Goal: Task Accomplishment & Management: Manage account settings

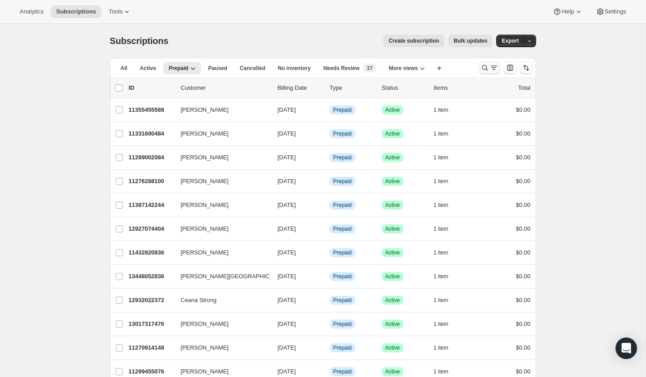
click at [486, 66] on icon "Search and filter results" at bounding box center [485, 67] width 9 height 9
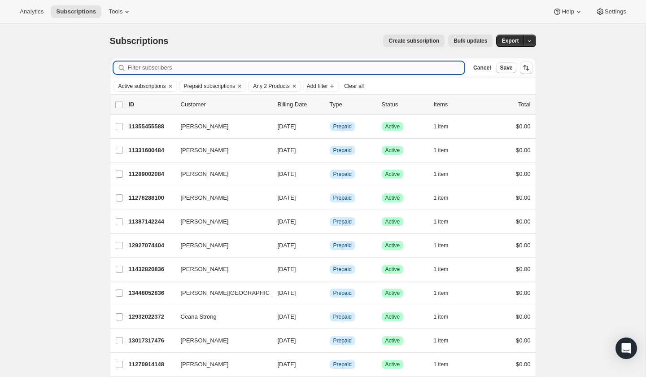
click at [294, 70] on input "Filter subscribers" at bounding box center [296, 67] width 337 height 13
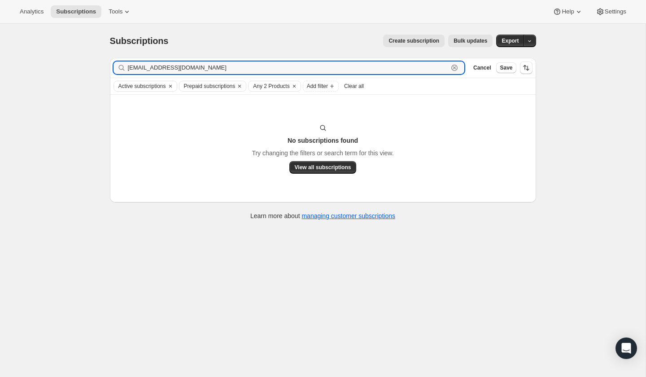
drag, startPoint x: 194, startPoint y: 67, endPoint x: 72, endPoint y: 61, distance: 122.2
click at [72, 61] on div "Subscriptions. This page is ready Subscriptions Create subscription Bulk update…" at bounding box center [323, 212] width 646 height 377
click at [298, 83] on icon "Clear" at bounding box center [294, 86] width 7 height 7
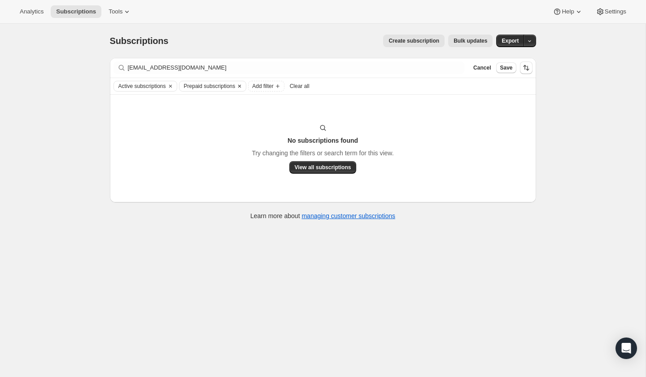
click at [241, 85] on icon "Clear" at bounding box center [239, 86] width 3 height 3
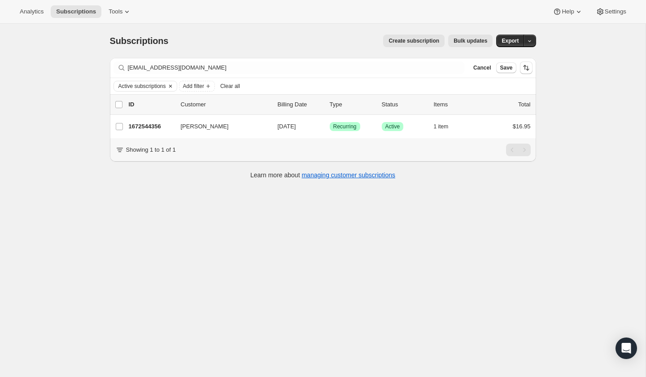
click at [174, 86] on icon "Clear" at bounding box center [170, 86] width 7 height 7
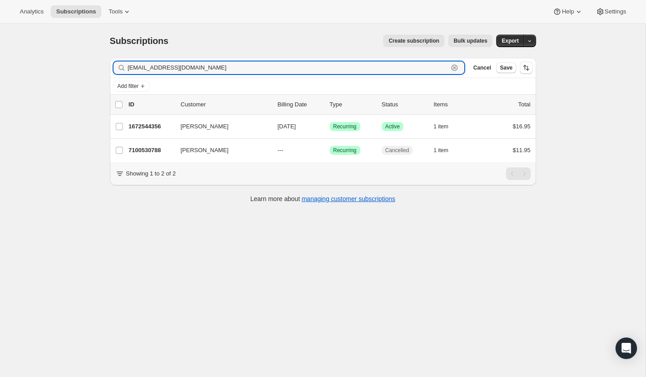
drag, startPoint x: 190, startPoint y: 68, endPoint x: -17, endPoint y: 61, distance: 207.4
click at [0, 61] on html "Analytics Subscriptions Tools Help Settings Skip to content Subscriptions. This…" at bounding box center [323, 188] width 646 height 377
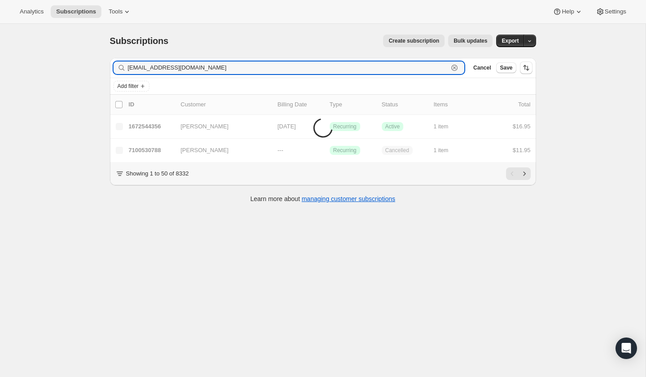
type input "[EMAIL_ADDRESS][DOMAIN_NAME]"
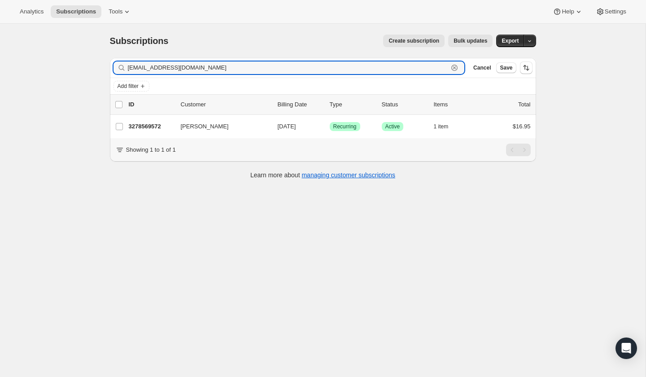
drag, startPoint x: 190, startPoint y: 70, endPoint x: -79, endPoint y: 37, distance: 271.3
click at [0, 37] on html "Analytics Subscriptions Tools Help Settings Skip to content Subscriptions. This…" at bounding box center [323, 188] width 646 height 377
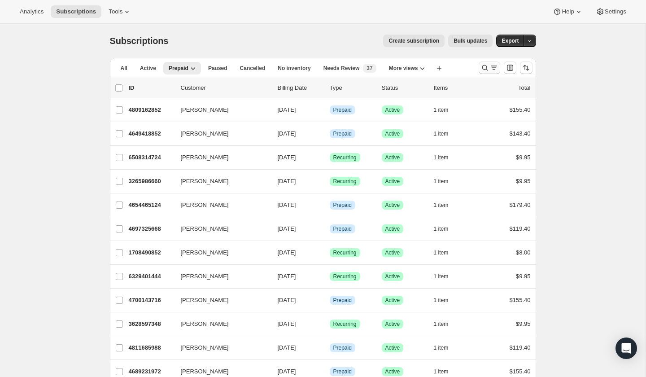
click at [484, 68] on icon "Search and filter results" at bounding box center [485, 67] width 9 height 9
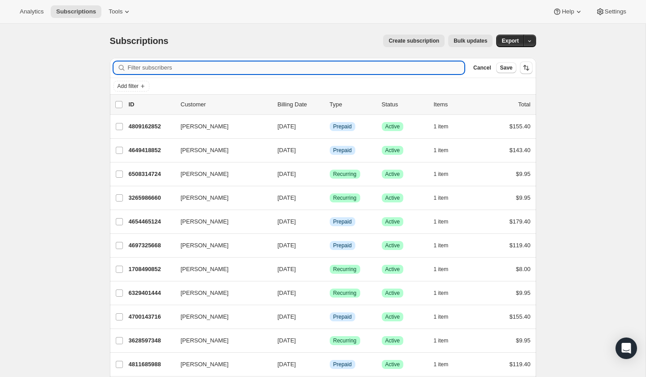
click at [187, 62] on input "Filter subscribers" at bounding box center [296, 67] width 337 height 13
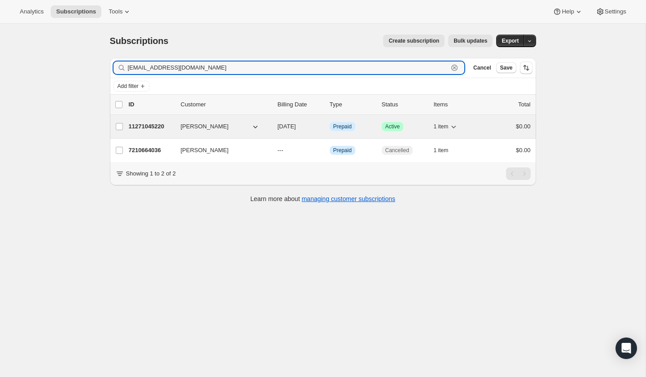
type input "jennyjones@me.com"
click at [251, 128] on icon "button" at bounding box center [255, 126] width 9 height 9
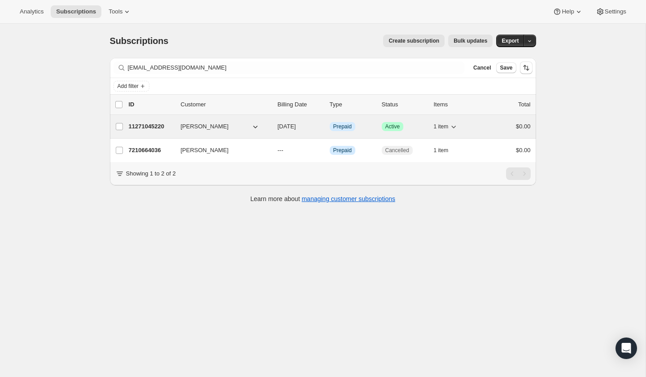
click at [229, 127] on button "Jennifer H. Jones" at bounding box center [220, 126] width 90 height 14
click at [119, 125] on input "Jennifer H. Jones" at bounding box center [119, 126] width 7 height 7
checkbox input "false"
click at [457, 127] on icon "button" at bounding box center [453, 126] width 9 height 9
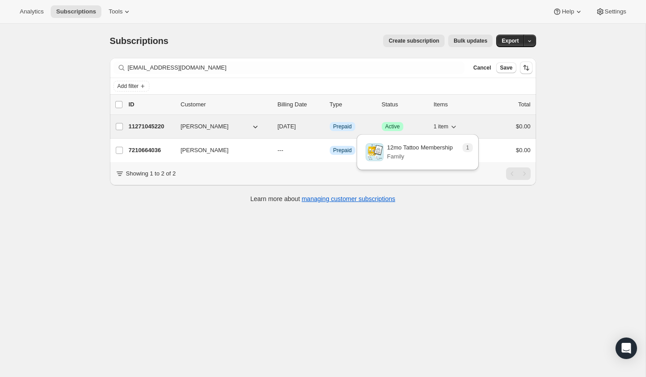
click at [457, 127] on icon "button" at bounding box center [453, 126] width 9 height 9
click at [475, 127] on div "1 item" at bounding box center [456, 126] width 45 height 13
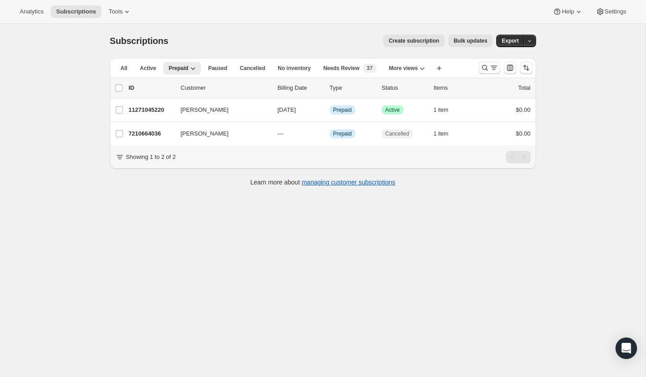
click at [486, 68] on icon "Search and filter results" at bounding box center [485, 68] width 6 height 6
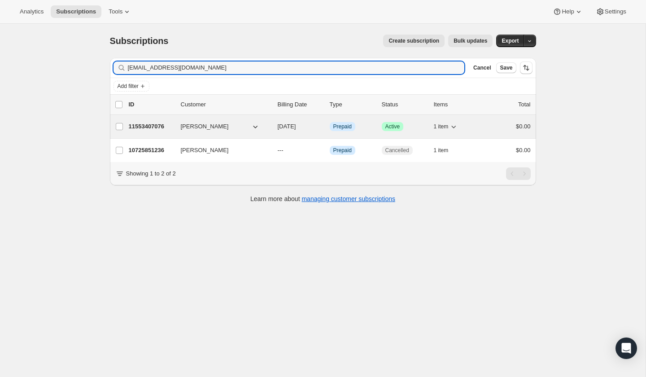
type input "[EMAIL_ADDRESS][DOMAIN_NAME]"
click at [498, 126] on div "$0.00" at bounding box center [508, 126] width 45 height 9
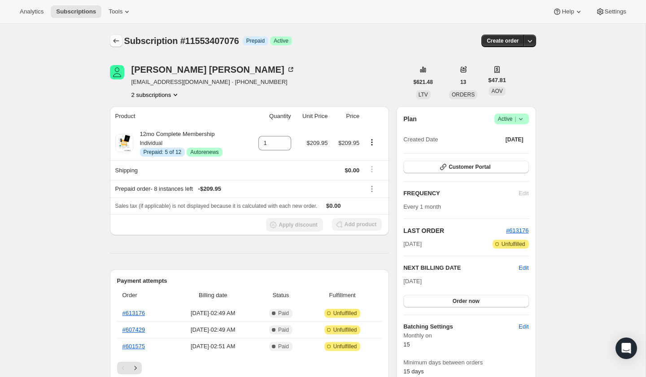
click at [115, 39] on icon "Subscriptions" at bounding box center [116, 40] width 9 height 9
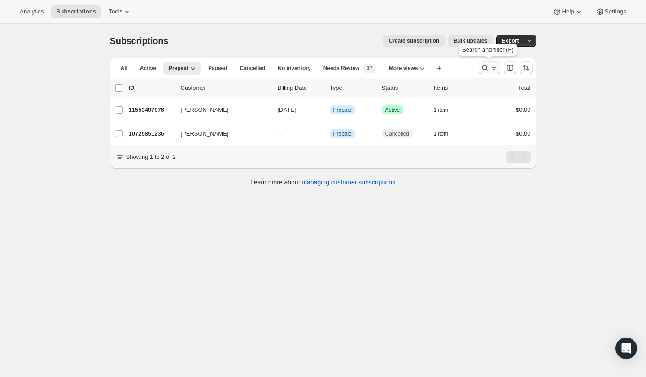
click at [486, 69] on icon "Search and filter results" at bounding box center [485, 67] width 9 height 9
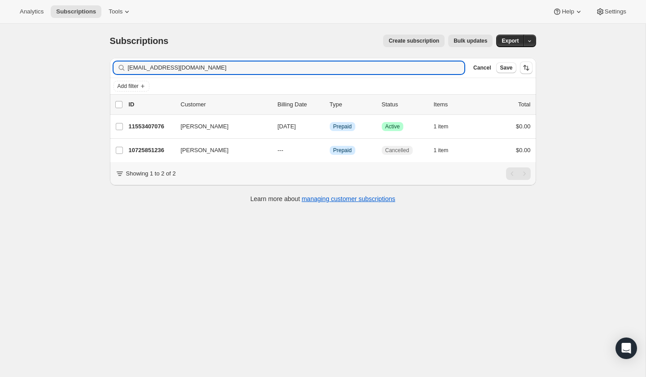
drag, startPoint x: 223, startPoint y: 70, endPoint x: -108, endPoint y: 50, distance: 331.8
click at [0, 50] on html "Analytics Subscriptions Tools Help Settings Skip to content Subscriptions. This…" at bounding box center [323, 188] width 646 height 377
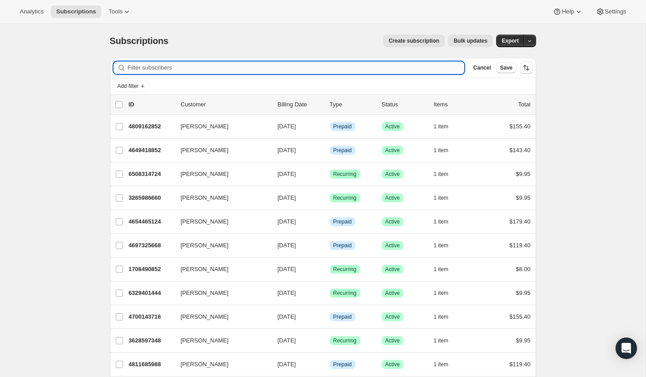
click at [162, 72] on input "Filter subscribers" at bounding box center [296, 67] width 337 height 13
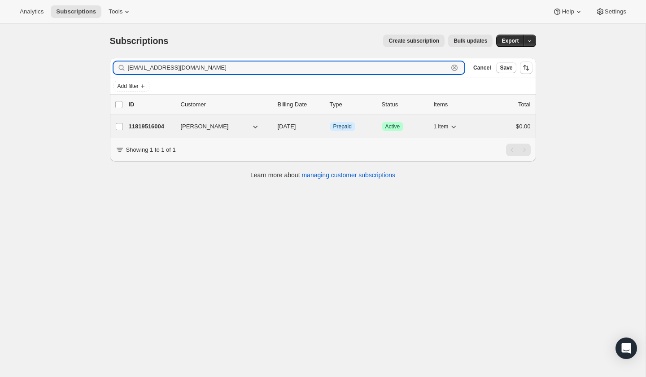
type input "mgenty@mac.com"
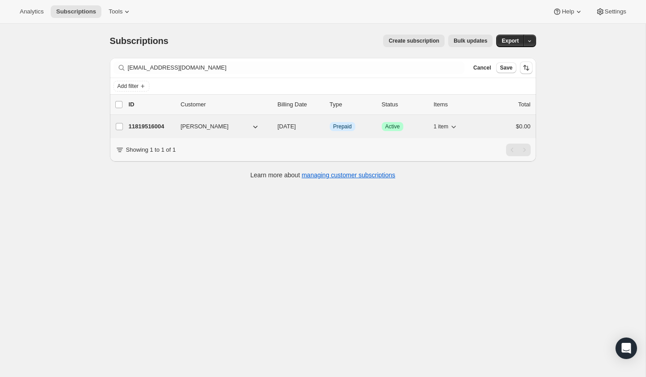
click at [451, 129] on icon "button" at bounding box center [453, 126] width 9 height 9
click at [483, 133] on div "Marc Genty 11819516004 Marc Genty 10/15/2025 Info Prepaid Success Active 1 item…" at bounding box center [323, 126] width 426 height 23
click at [487, 127] on div "$0.00" at bounding box center [508, 126] width 45 height 9
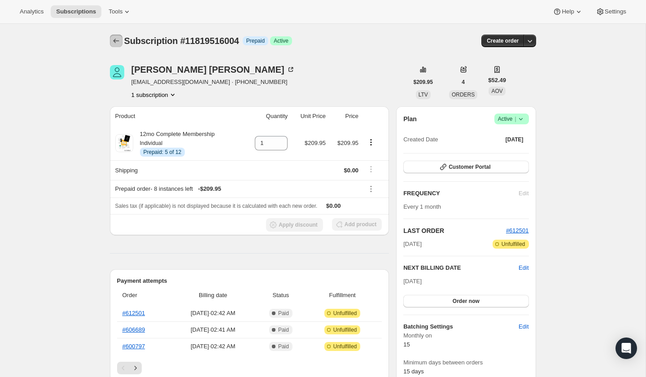
click at [114, 40] on icon "Subscriptions" at bounding box center [116, 40] width 9 height 9
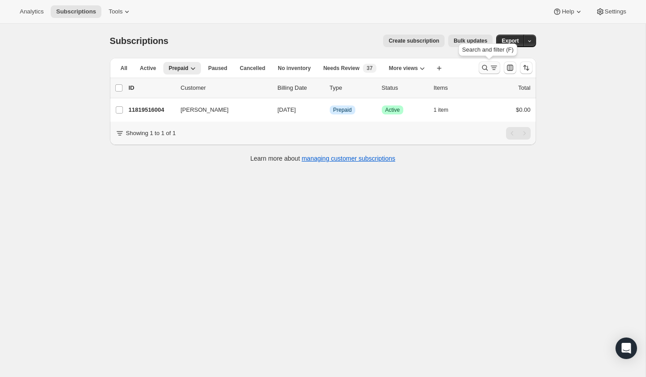
click at [490, 70] on icon "Search and filter results" at bounding box center [494, 67] width 9 height 9
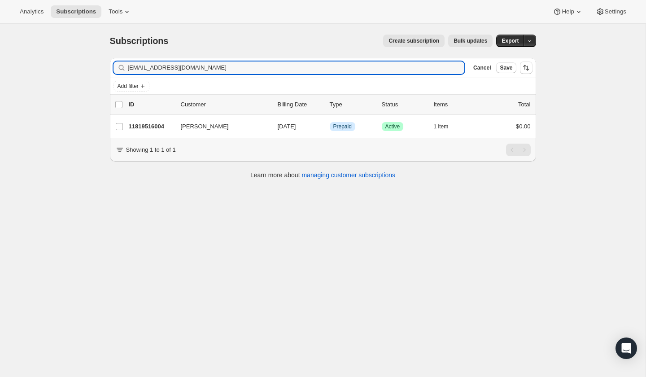
drag, startPoint x: 235, startPoint y: 68, endPoint x: 105, endPoint y: 59, distance: 130.9
click at [105, 58] on div "Filter subscribers mgenty@mac.com Clear Cancel Save Add filter 0 selected Updat…" at bounding box center [320, 120] width 434 height 138
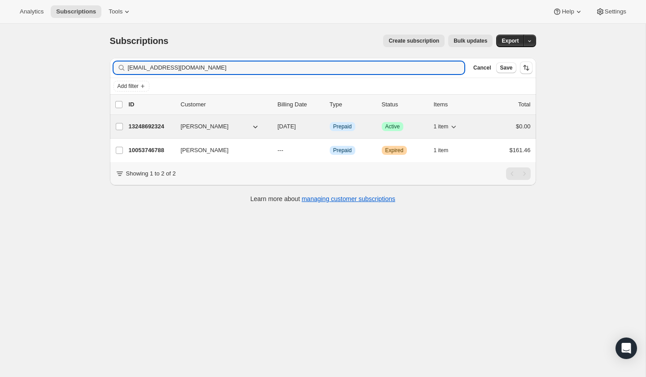
type input "paulanjeff@gmail.com"
click at [486, 128] on div "$0.00" at bounding box center [508, 126] width 45 height 9
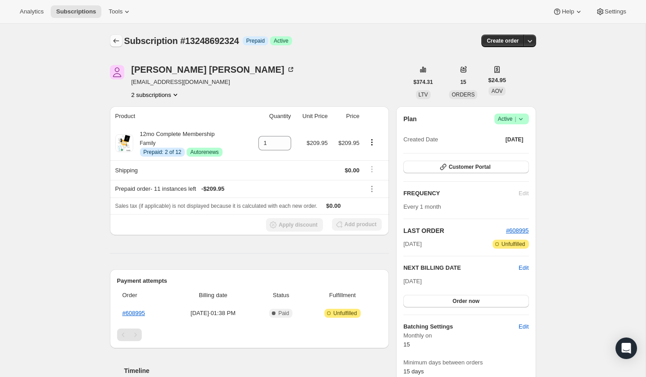
click at [110, 38] on button "Subscriptions" at bounding box center [116, 41] width 13 height 13
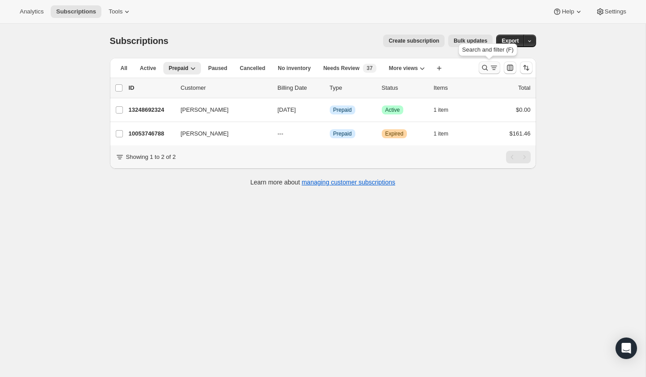
click at [484, 69] on icon "Search and filter results" at bounding box center [485, 68] width 6 height 6
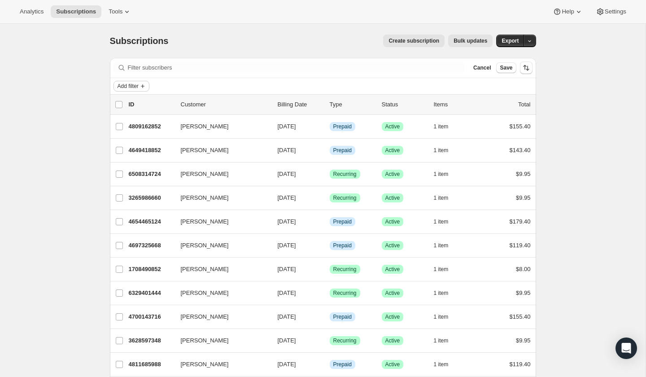
click at [143, 86] on icon "Add filter" at bounding box center [142, 86] width 7 height 7
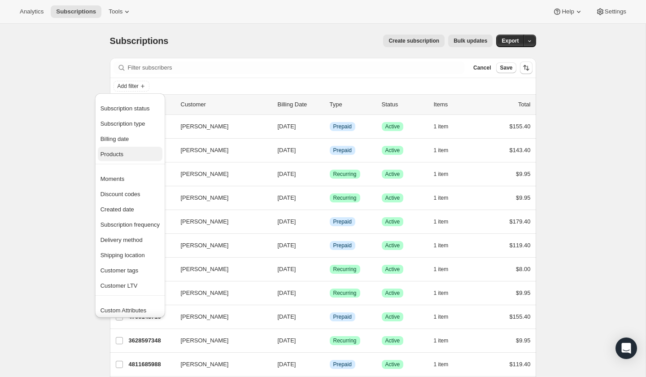
click at [108, 147] on button "Products" at bounding box center [130, 154] width 65 height 14
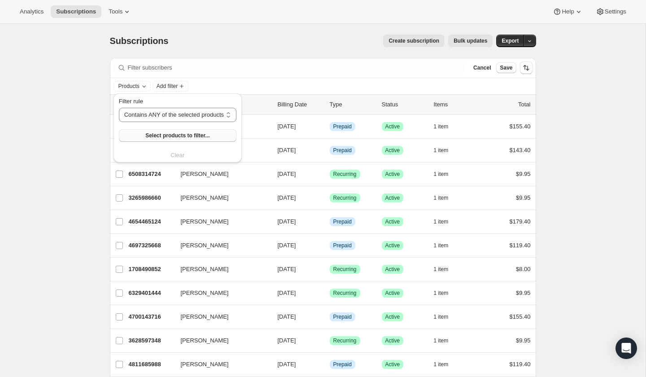
click at [165, 137] on span "Select products to filter..." at bounding box center [177, 135] width 64 height 7
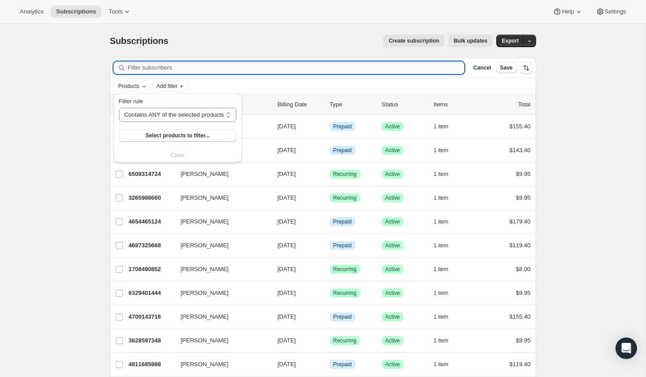
click at [237, 66] on input "Filter subscribers" at bounding box center [296, 67] width 337 height 13
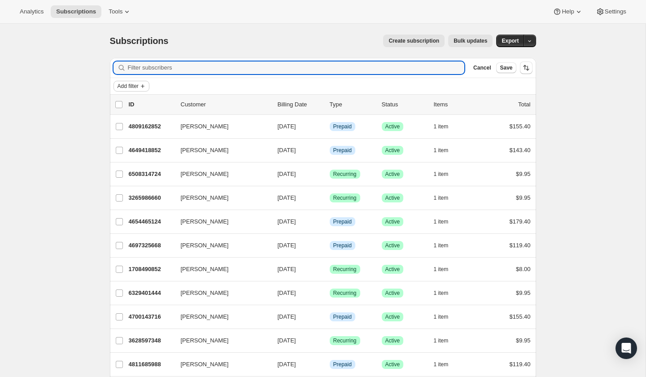
click at [138, 84] on span "Add filter" at bounding box center [128, 86] width 21 height 7
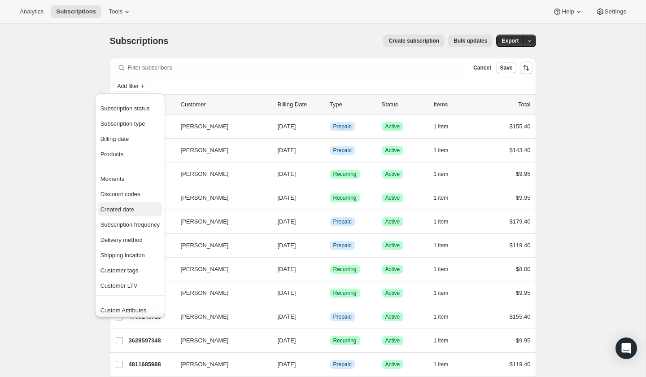
click at [121, 211] on span "Created date" at bounding box center [118, 209] width 34 height 7
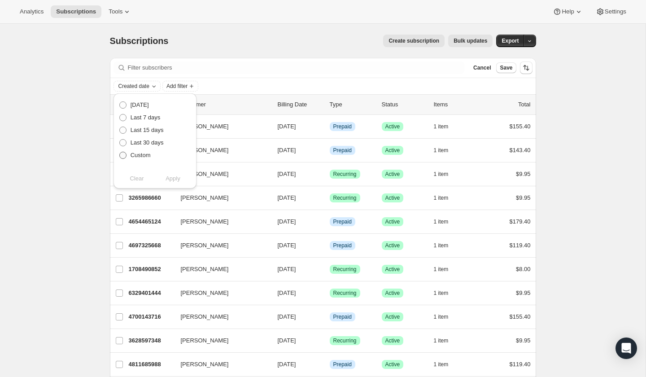
click at [125, 155] on span at bounding box center [122, 155] width 7 height 7
click at [120, 152] on input "Custom" at bounding box center [119, 152] width 0 height 0
radio input "true"
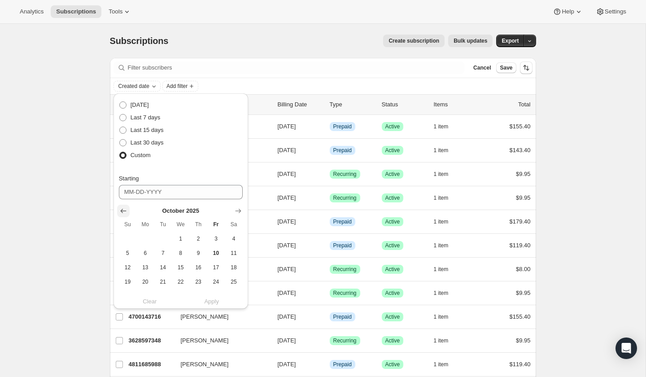
click at [121, 209] on icon "Show previous month, September 2025" at bounding box center [123, 210] width 9 height 9
click at [121, 209] on icon "Show previous month, August 2025" at bounding box center [123, 210] width 9 height 9
click at [121, 209] on icon "Show previous month, June 2025" at bounding box center [123, 210] width 9 height 9
click at [121, 209] on icon "Show previous month, May 2025" at bounding box center [123, 210] width 9 height 9
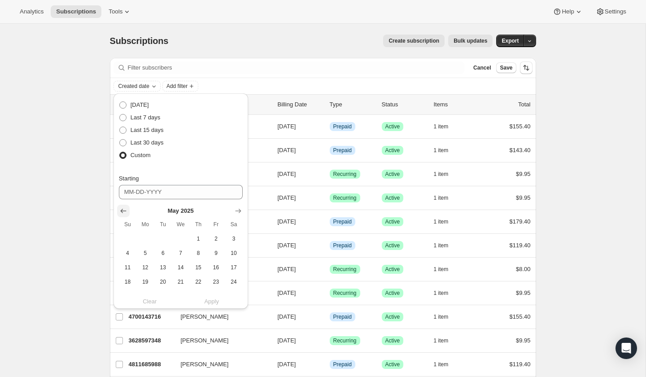
click at [121, 208] on icon "Show previous month, April 2025" at bounding box center [123, 210] width 9 height 9
click at [121, 208] on icon "Show previous month, March 2025" at bounding box center [123, 210] width 9 height 9
click at [121, 208] on icon "Show previous month, February 2025" at bounding box center [123, 210] width 9 height 9
click at [121, 208] on icon "Show previous month, December 2024" at bounding box center [123, 210] width 9 height 9
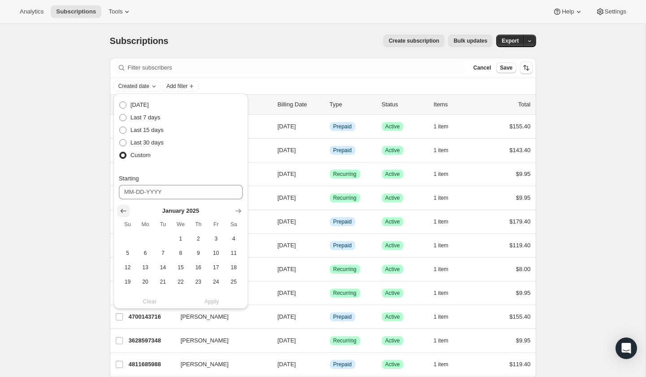
click at [121, 208] on icon "Show previous month, December 2024" at bounding box center [123, 210] width 9 height 9
click at [121, 208] on icon "Show previous month, October 2024" at bounding box center [123, 210] width 9 height 9
click at [123, 208] on icon "Show previous month, September 2024" at bounding box center [123, 210] width 9 height 9
click at [123, 208] on icon "Show previous month, July 2024" at bounding box center [123, 210] width 9 height 9
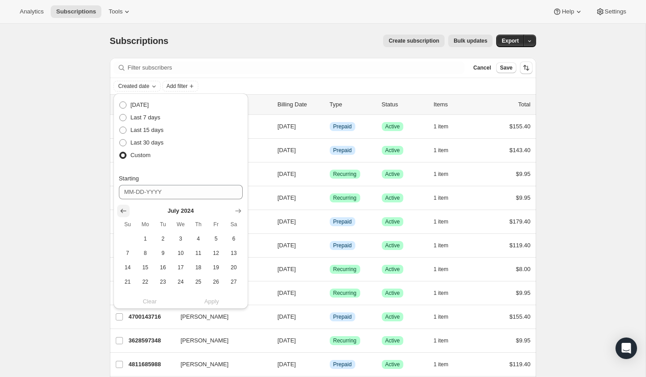
click at [123, 208] on icon "Show previous month, June 2024" at bounding box center [123, 210] width 9 height 9
click at [123, 208] on icon "Show previous month, April 2024" at bounding box center [123, 210] width 9 height 9
click at [123, 208] on icon "Show previous month, March 2024" at bounding box center [123, 210] width 9 height 9
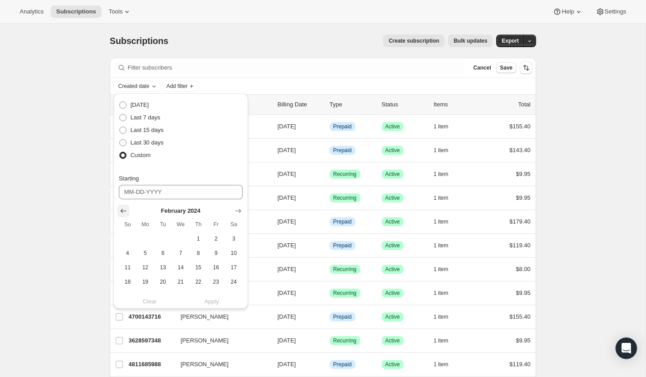
click at [123, 208] on icon "Show previous month, January 2024" at bounding box center [123, 210] width 9 height 9
click at [123, 208] on icon "Show previous month, December 2023" at bounding box center [123, 210] width 9 height 9
click at [123, 208] on icon "Show previous month, October 2023" at bounding box center [123, 210] width 9 height 9
click at [123, 208] on icon "Show previous month, September 2023" at bounding box center [123, 210] width 9 height 9
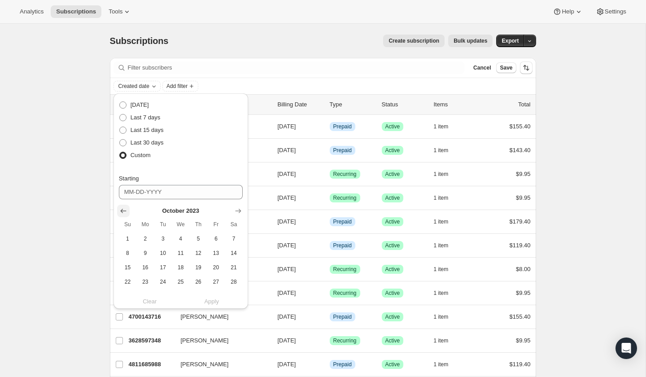
click at [123, 208] on icon "Show previous month, September 2023" at bounding box center [123, 210] width 9 height 9
click at [123, 208] on icon "Show previous month, July 2023" at bounding box center [123, 210] width 9 height 9
click at [123, 208] on icon "Show previous month, June 2023" at bounding box center [123, 210] width 9 height 9
click at [123, 208] on icon "Show previous month, April 2023" at bounding box center [123, 210] width 9 height 9
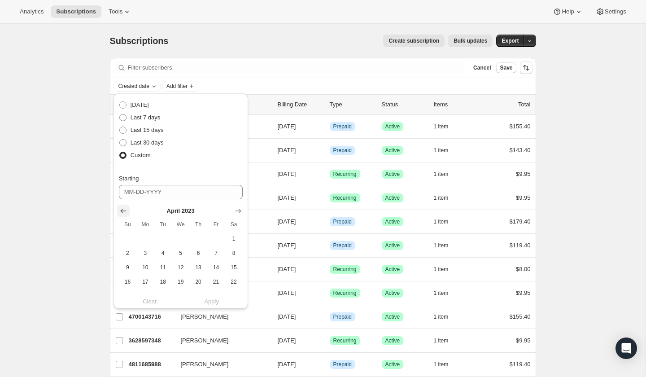
click at [123, 208] on icon "Show previous month, March 2023" at bounding box center [123, 210] width 9 height 9
click at [123, 208] on icon "Show previous month, January 2023" at bounding box center [123, 210] width 9 height 9
click at [123, 208] on icon "Show previous month, November 2022" at bounding box center [123, 210] width 9 height 9
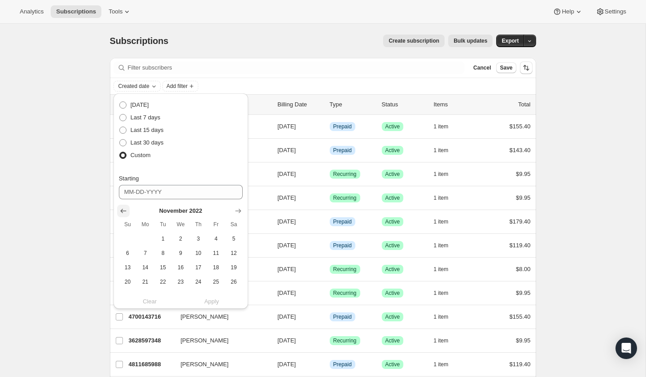
click at [123, 208] on icon "Show previous month, October 2022" at bounding box center [123, 210] width 9 height 9
click at [123, 208] on icon "Show previous month, August 2022" at bounding box center [123, 210] width 9 height 9
click at [123, 208] on icon "Show previous month, July 2022" at bounding box center [123, 210] width 9 height 9
click at [123, 208] on icon "Show previous month, June 2022" at bounding box center [123, 210] width 9 height 9
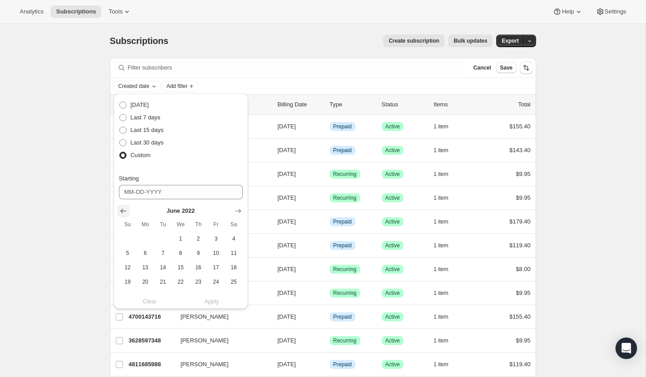
click at [123, 208] on icon "Show previous month, May 2022" at bounding box center [123, 210] width 9 height 9
click at [123, 208] on icon "Show previous month, April 2022" at bounding box center [123, 210] width 9 height 9
click at [123, 208] on icon "Show previous month, March 2022" at bounding box center [123, 210] width 9 height 9
click at [123, 208] on icon "Show previous month, January 2022" at bounding box center [123, 210] width 9 height 9
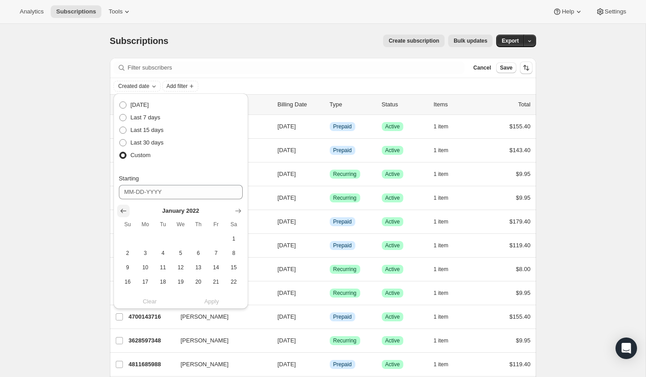
click at [123, 208] on icon "Show previous month, December 2021" at bounding box center [123, 210] width 9 height 9
click at [123, 208] on icon "Show previous month, November 2021" at bounding box center [123, 210] width 9 height 9
click at [123, 208] on icon "Show previous month, October 2021" at bounding box center [123, 210] width 9 height 9
click at [123, 208] on icon "Show previous month, August 2021" at bounding box center [123, 210] width 9 height 9
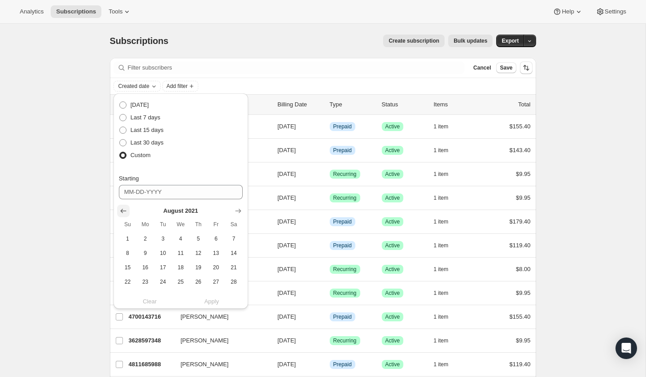
click at [123, 208] on icon "Show previous month, July 2021" at bounding box center [123, 210] width 9 height 9
click at [123, 208] on icon "Show previous month, June 2021" at bounding box center [123, 210] width 9 height 9
click at [123, 208] on icon "Show previous month, May 2021" at bounding box center [123, 210] width 9 height 9
click at [123, 208] on icon "Show previous month, March 2021" at bounding box center [123, 210] width 9 height 9
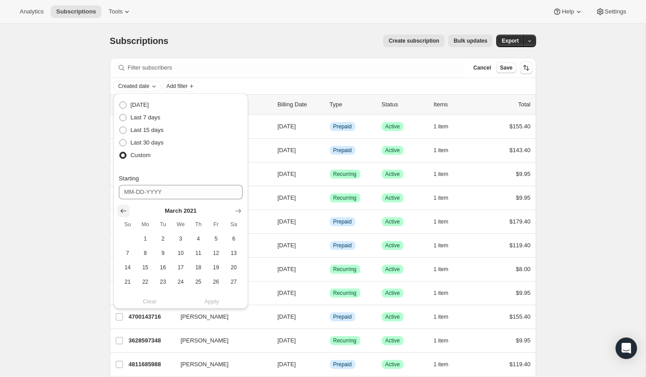
click at [123, 208] on icon "Show previous month, February 2021" at bounding box center [123, 210] width 9 height 9
click at [123, 208] on icon "Show previous month, December 2020" at bounding box center [123, 210] width 9 height 9
click at [123, 208] on icon "Show previous month, November 2020" at bounding box center [123, 210] width 9 height 9
click at [123, 208] on icon "Show previous month, October 2020" at bounding box center [123, 210] width 9 height 9
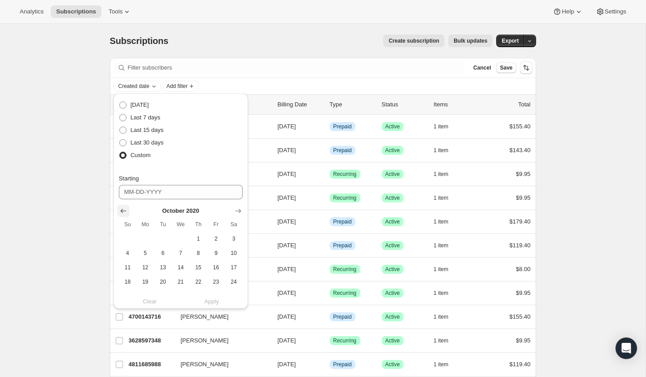
click at [123, 208] on icon "Show previous month, September 2020" at bounding box center [123, 210] width 9 height 9
click at [123, 208] on icon "Show previous month, August 2020" at bounding box center [123, 210] width 9 height 9
click at [123, 208] on icon "Show previous month, July 2020" at bounding box center [123, 210] width 9 height 9
click at [123, 208] on icon "Show previous month, June 2020" at bounding box center [123, 210] width 9 height 9
click at [123, 208] on icon "Show previous month, May 2020" at bounding box center [123, 210] width 9 height 9
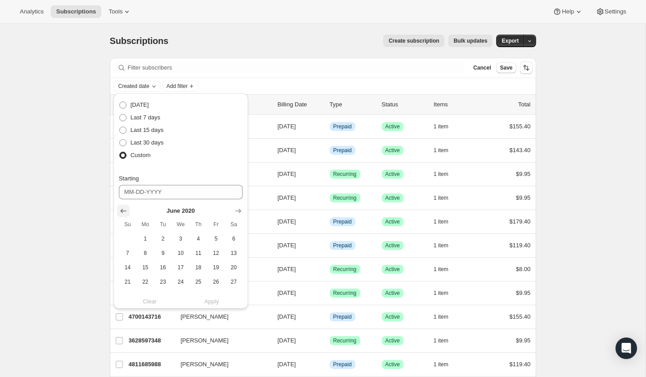
click at [123, 208] on icon "Show previous month, May 2020" at bounding box center [123, 210] width 9 height 9
click at [123, 208] on icon "Show previous month, March 2020" at bounding box center [123, 210] width 9 height 9
click at [123, 208] on icon "Show previous month, February 2020" at bounding box center [123, 210] width 9 height 9
click at [123, 208] on icon "Show previous month, January 2020" at bounding box center [123, 210] width 9 height 9
click at [179, 239] on span "1" at bounding box center [180, 238] width 10 height 7
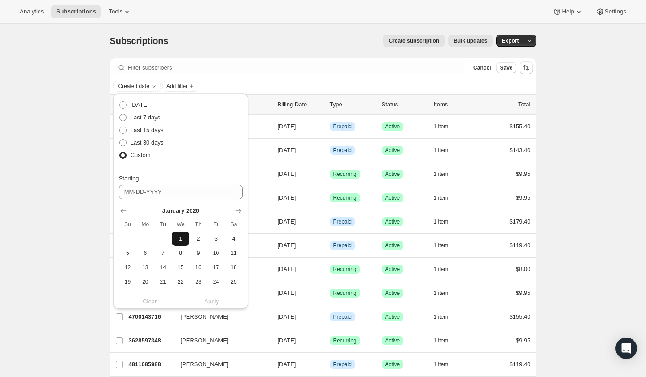
type input "01-01-2020"
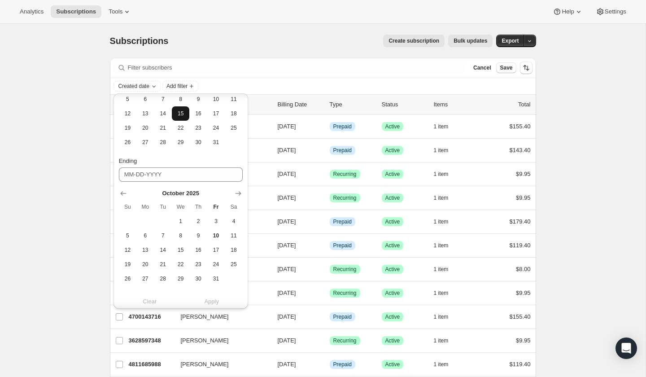
scroll to position [165, 0]
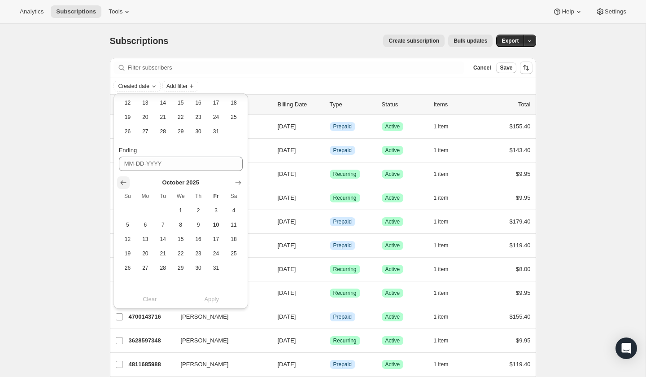
click at [123, 182] on icon "Show previous month, September 2025" at bounding box center [123, 182] width 9 height 9
click at [123, 182] on icon "Show previous month, August 2025" at bounding box center [123, 182] width 9 height 9
click at [123, 182] on icon "Show previous month, July 2025" at bounding box center [123, 182] width 9 height 9
click at [123, 182] on icon "Show previous month, June 2025" at bounding box center [123, 182] width 9 height 9
click at [123, 182] on icon "Show previous month, May 2025" at bounding box center [123, 182] width 9 height 9
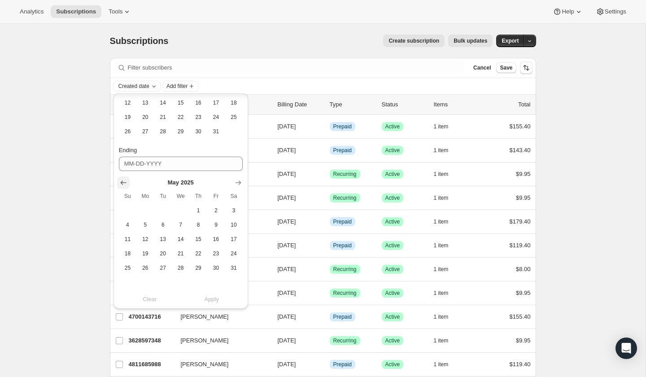
click at [123, 182] on icon "Show previous month, April 2025" at bounding box center [123, 182] width 9 height 9
click at [218, 236] on span "18" at bounding box center [216, 239] width 10 height 7
type input "04-18-2025"
click at [209, 300] on span "Apply" at bounding box center [211, 299] width 15 height 9
click at [208, 296] on span "Apply" at bounding box center [211, 299] width 15 height 9
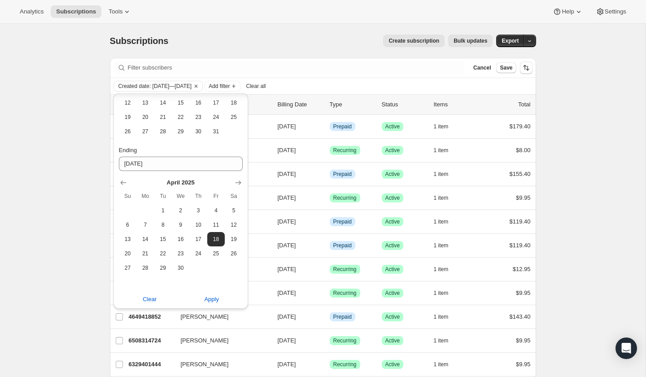
click at [326, 79] on div "Created date: Jan 1, 2020—Apr 18, 2025 Add filter Clear all" at bounding box center [323, 86] width 426 height 16
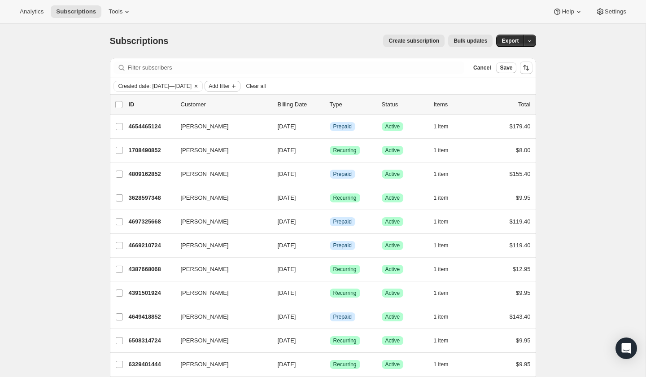
click at [230, 84] on span "Add filter" at bounding box center [219, 86] width 21 height 7
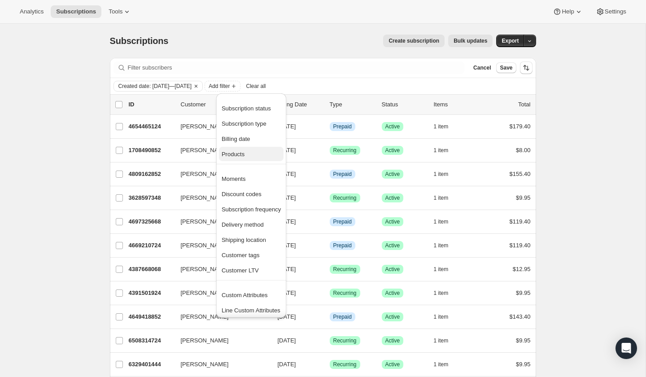
click at [244, 155] on span "Products" at bounding box center [233, 154] width 23 height 7
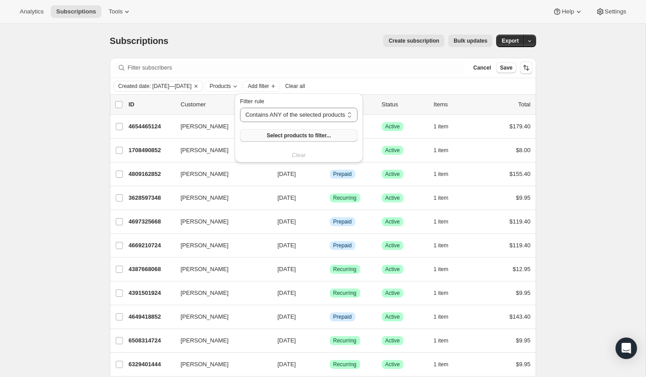
click at [289, 133] on span "Select products to filter..." at bounding box center [299, 135] width 64 height 7
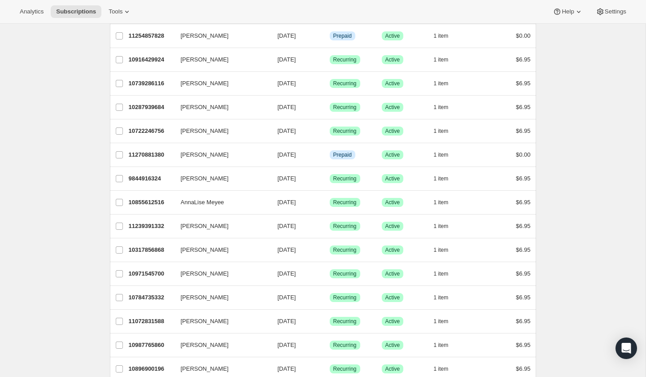
scroll to position [0, 0]
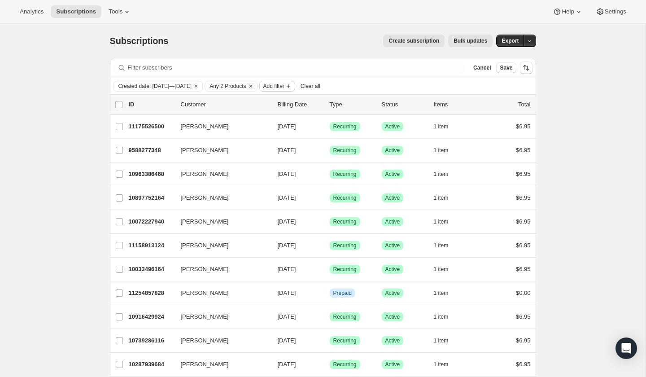
click at [295, 90] on button "Add filter" at bounding box center [277, 86] width 36 height 11
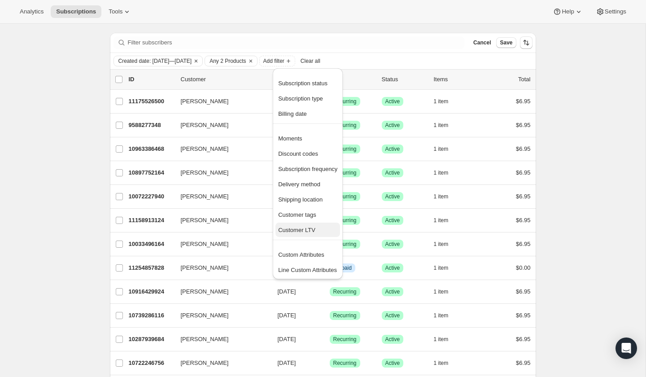
scroll to position [9, 0]
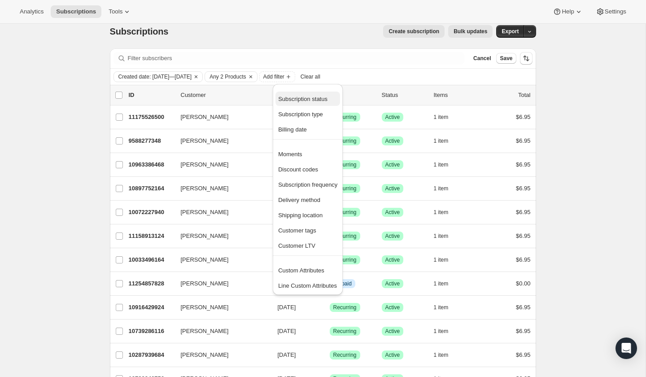
click at [315, 99] on span "Subscription status" at bounding box center [302, 99] width 49 height 7
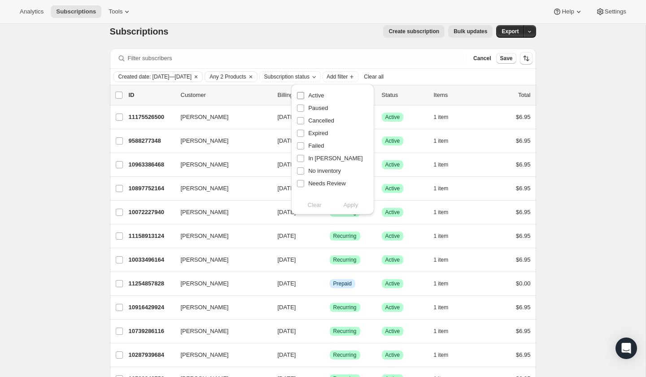
click at [304, 94] on input "Active" at bounding box center [300, 95] width 7 height 7
checkbox input "true"
click at [354, 207] on span "Apply" at bounding box center [351, 205] width 15 height 9
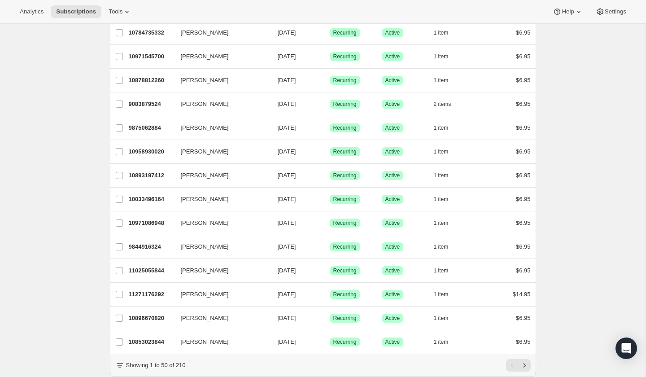
scroll to position [966, 0]
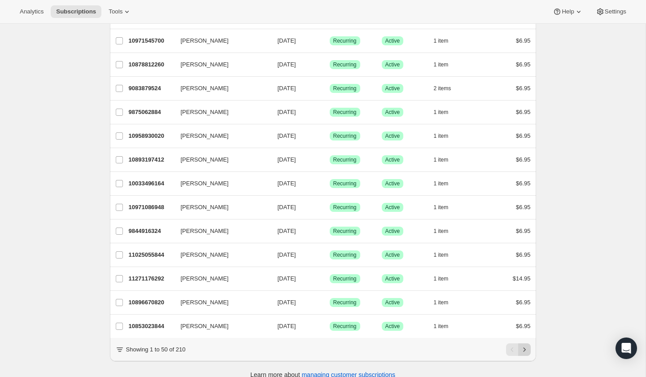
click at [526, 345] on icon "Next" at bounding box center [524, 349] width 9 height 9
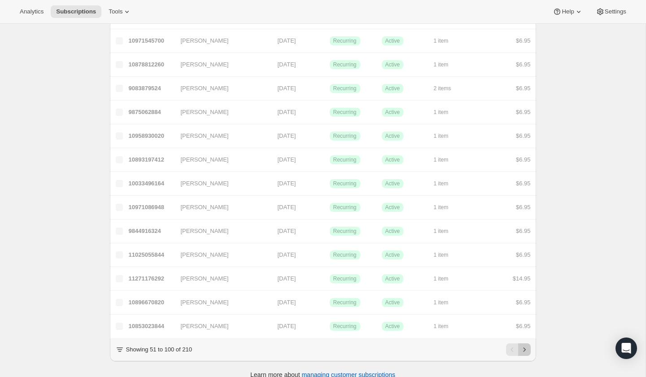
click at [527, 345] on icon "Next" at bounding box center [524, 349] width 9 height 9
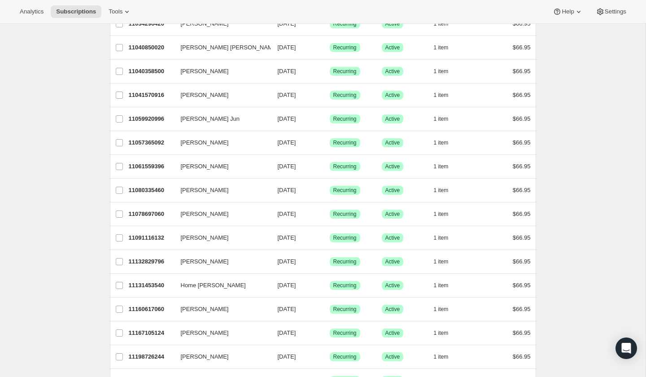
scroll to position [0, 0]
